Goal: Task Accomplishment & Management: Use online tool/utility

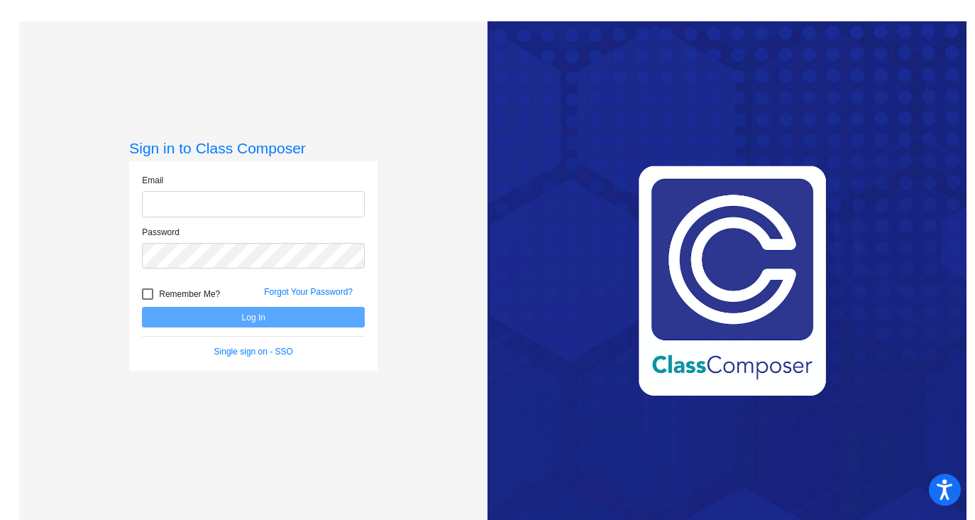
type input "[EMAIL_ADDRESS][DOMAIN_NAME]"
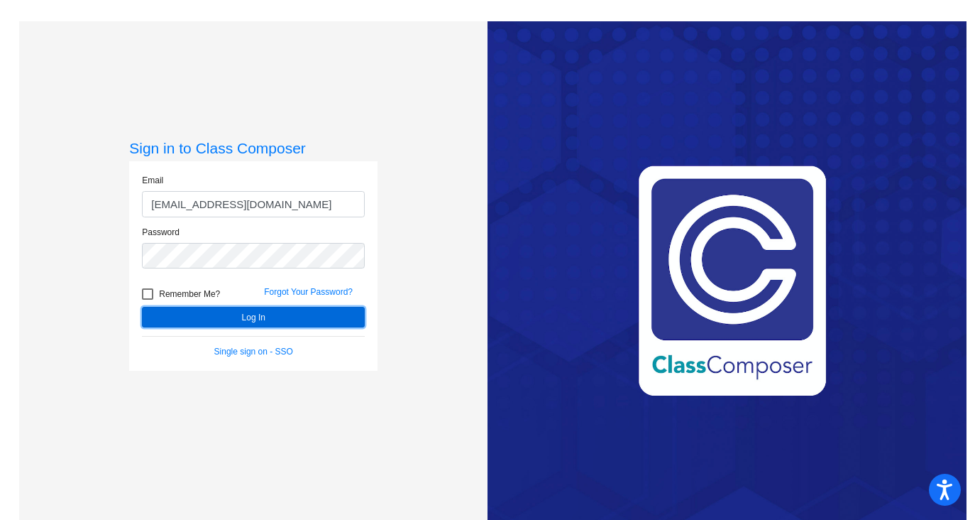
click at [266, 323] on button "Log In" at bounding box center [253, 317] width 223 height 21
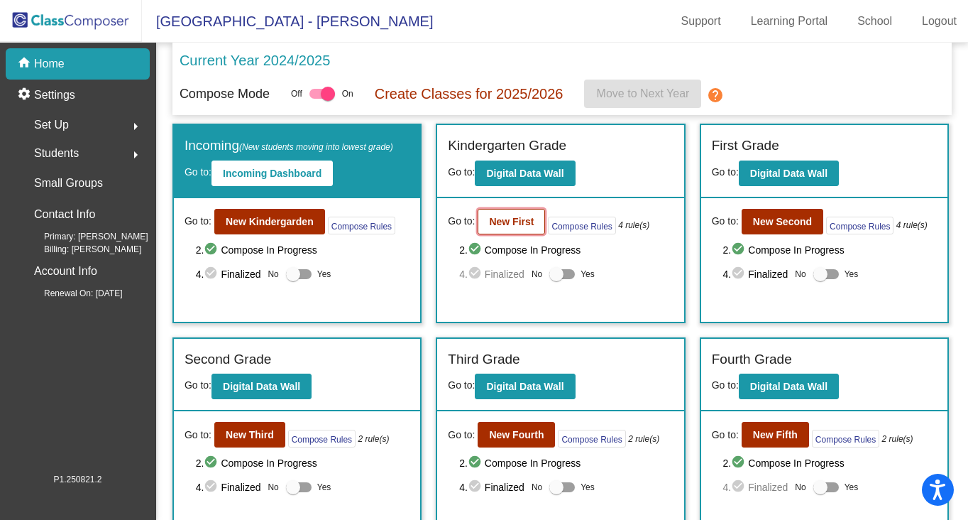
click at [509, 216] on b "New First" at bounding box center [511, 221] width 45 height 11
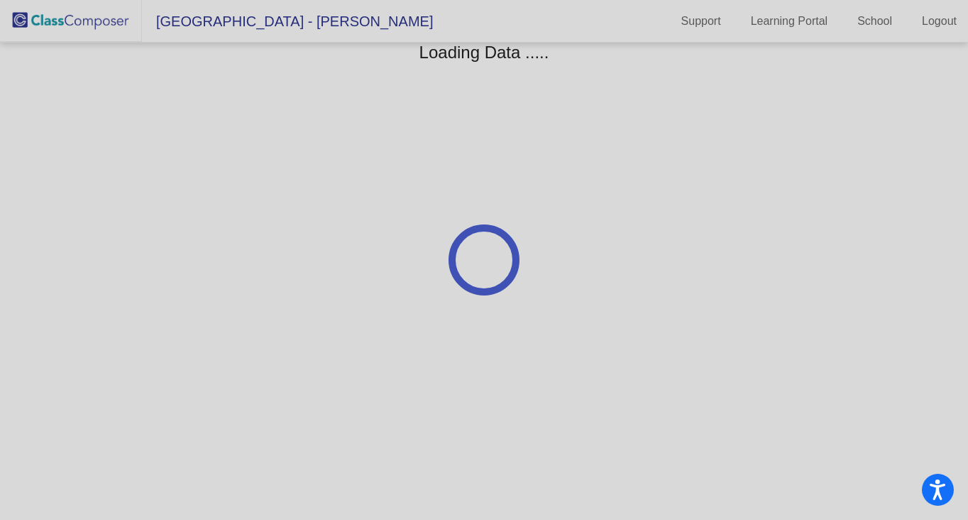
click at [509, 216] on div at bounding box center [484, 260] width 968 height 520
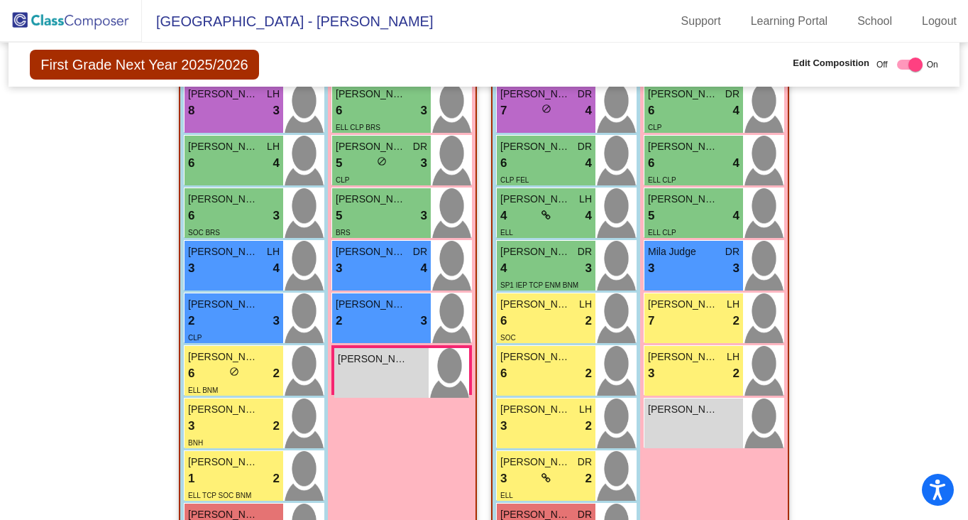
scroll to position [419, 0]
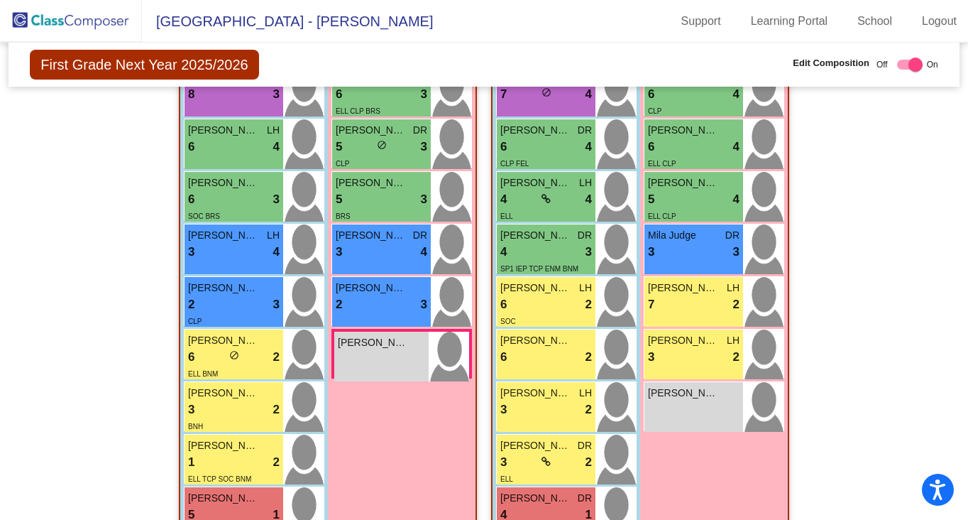
click at [0, 0] on div "Girls: 6 [PERSON_NAME] 6 lock do_not_disturb_alt 3 ELL CLP BRS [PERSON_NAME] DR…" at bounding box center [0, 0] width 0 height 0
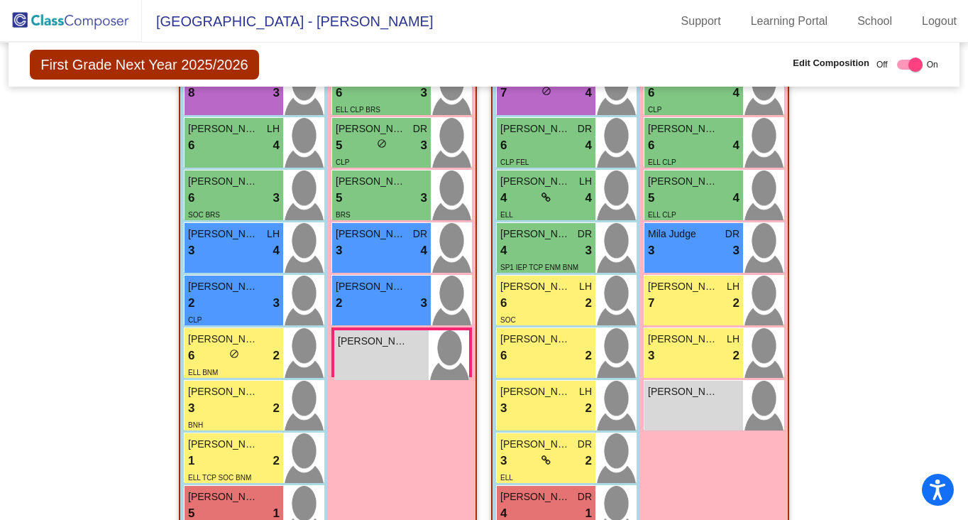
scroll to position [0, 0]
